Goal: Check status: Check status

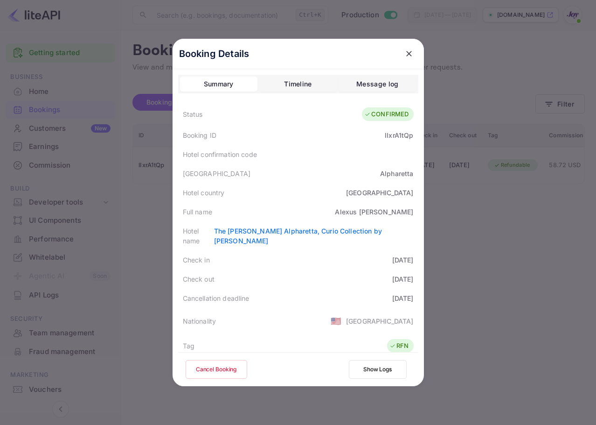
click at [408, 51] on icon "close" at bounding box center [409, 53] width 9 height 9
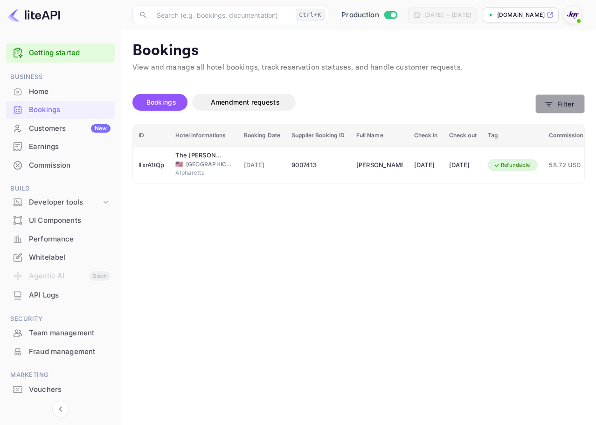
click at [550, 101] on icon "button" at bounding box center [549, 103] width 9 height 9
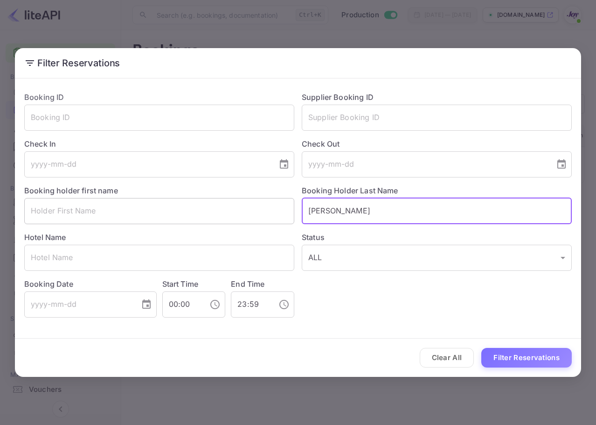
drag, startPoint x: 265, startPoint y: 216, endPoint x: 222, endPoint y: 209, distance: 43.4
click at [217, 209] on div "Booking ID ​ Supplier Booking ID ​ Check In ​ Check Out ​ Booking holder first …" at bounding box center [294, 200] width 555 height 233
paste input "[PERSON_NAME]"
type input "[PERSON_NAME]"
click at [498, 364] on button "Filter Reservations" at bounding box center [527, 358] width 91 height 20
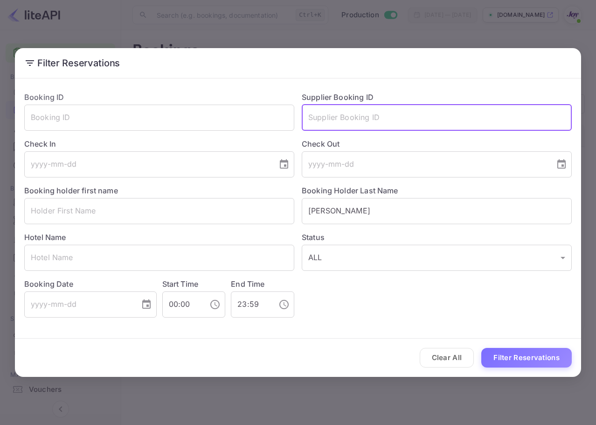
click at [394, 116] on input "text" at bounding box center [437, 118] width 270 height 26
paste input "7815929"
type input "7815929"
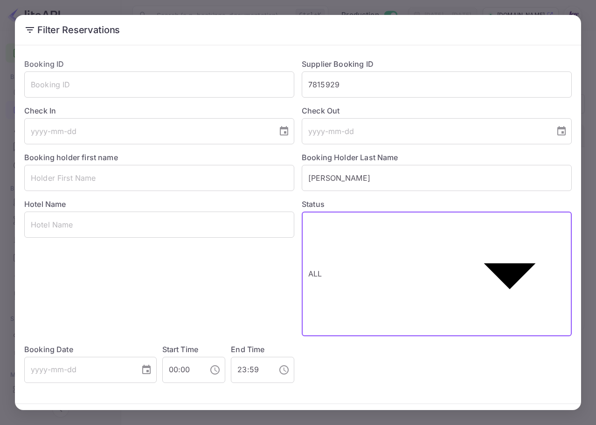
drag, startPoint x: 345, startPoint y: 253, endPoint x: 248, endPoint y: 243, distance: 97.1
click at [242, 245] on body "Getting started Business Home Bookings Customers New Earnings Commission Build …" at bounding box center [298, 234] width 596 height 469
drag, startPoint x: 286, startPoint y: 209, endPoint x: 277, endPoint y: 206, distance: 9.3
click at [276, 424] on div at bounding box center [298, 425] width 596 height 0
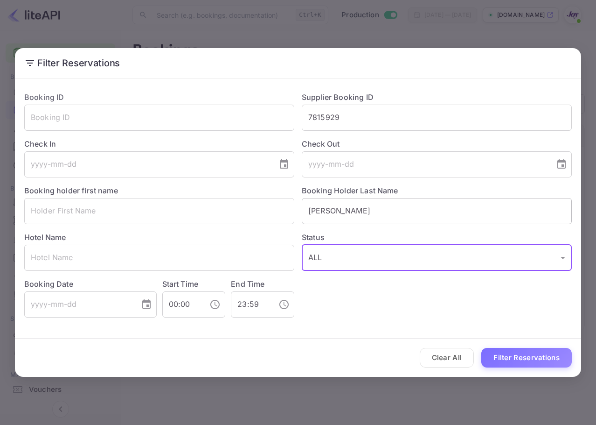
click at [390, 215] on input "[PERSON_NAME]" at bounding box center [437, 211] width 270 height 26
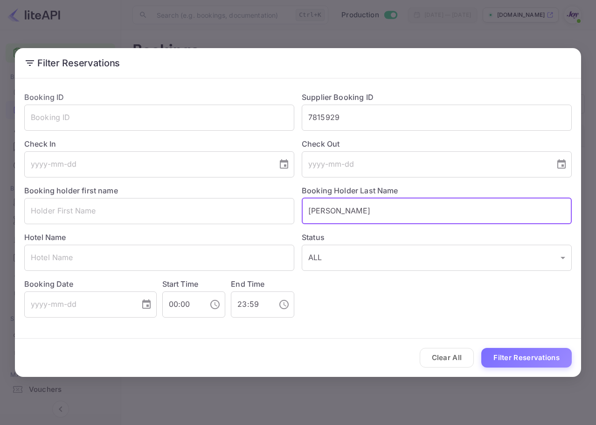
click at [390, 214] on input "[PERSON_NAME]" at bounding box center [437, 211] width 270 height 26
click at [554, 359] on button "Filter Reservations" at bounding box center [527, 358] width 91 height 20
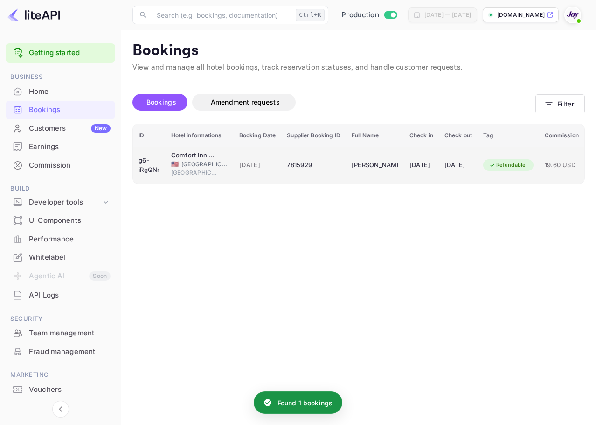
click at [324, 154] on td "7815929" at bounding box center [313, 165] width 64 height 37
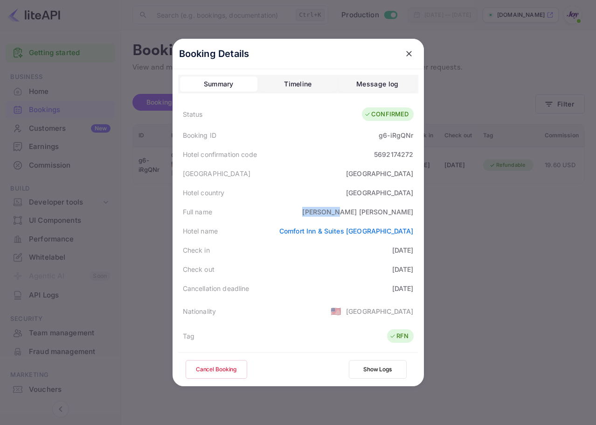
drag, startPoint x: 348, startPoint y: 212, endPoint x: 381, endPoint y: 217, distance: 33.5
click at [381, 217] on div "Full name [PERSON_NAME]" at bounding box center [298, 211] width 240 height 19
copy div "[PERSON_NAME]"
drag, startPoint x: 369, startPoint y: 245, endPoint x: 409, endPoint y: 271, distance: 48.3
click at [409, 271] on div "Status CONFIRMED Booking ID g6-iRgQNr Hotel confirmation code 5692174272 [GEOGR…" at bounding box center [298, 329] width 240 height 453
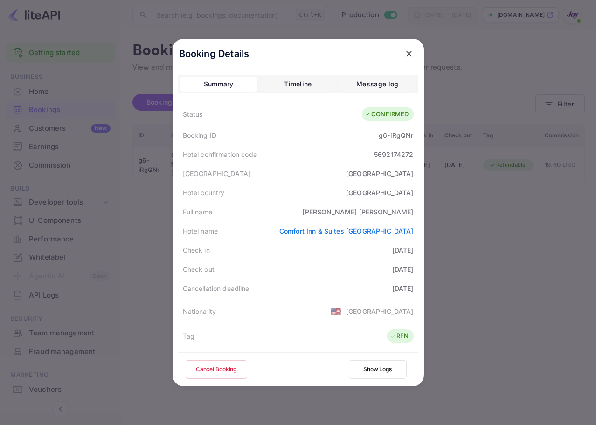
click at [408, 280] on div "Cancellation deadline [DATE]" at bounding box center [298, 288] width 240 height 19
drag, startPoint x: 381, startPoint y: 258, endPoint x: 411, endPoint y: 278, distance: 36.1
click at [411, 278] on div "Status CONFIRMED Booking ID g6-iRgQNr Hotel confirmation code 5692174272 [GEOGR…" at bounding box center [298, 329] width 240 height 453
